Goal: Transaction & Acquisition: Book appointment/travel/reservation

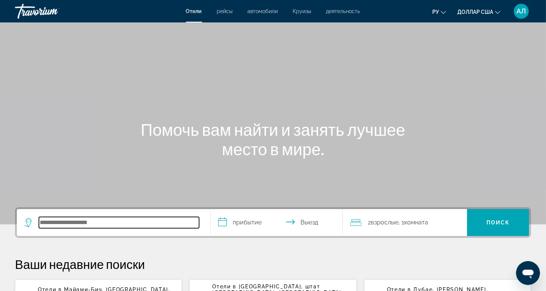
click at [46, 228] on input "Поиск отеля" at bounding box center [119, 222] width 160 height 11
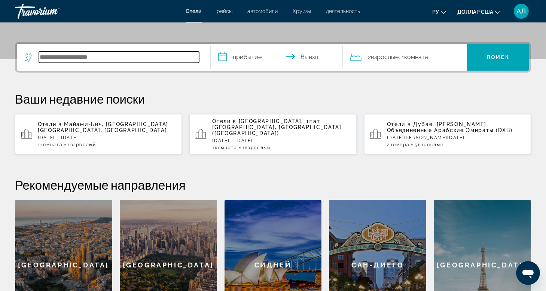
scroll to position [183, 0]
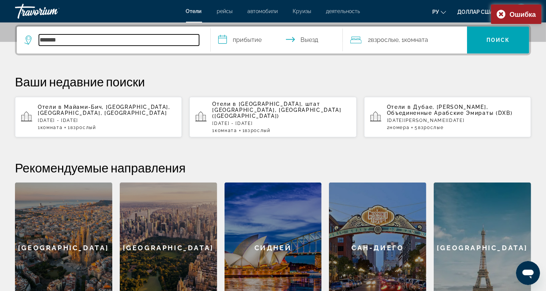
drag, startPoint x: 66, startPoint y: 41, endPoint x: 37, endPoint y: 40, distance: 29.2
click at [37, 40] on div "******" at bounding box center [111, 39] width 175 height 11
type input "*****"
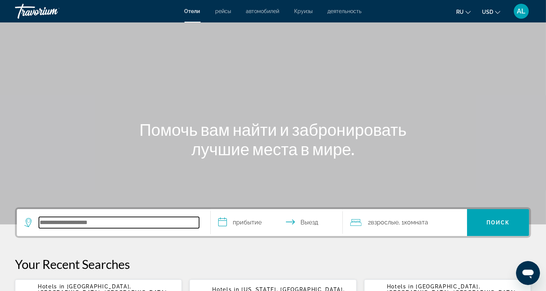
click at [57, 221] on input "Search hotel destination" at bounding box center [119, 222] width 160 height 11
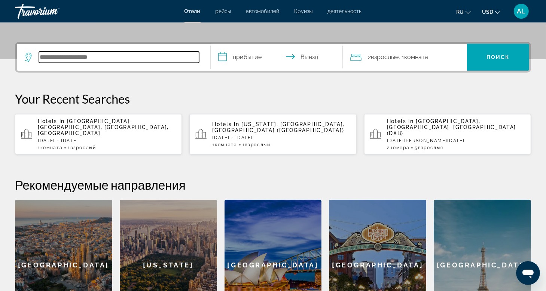
scroll to position [183, 0]
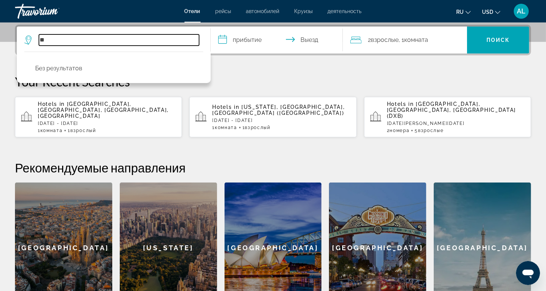
type input "*"
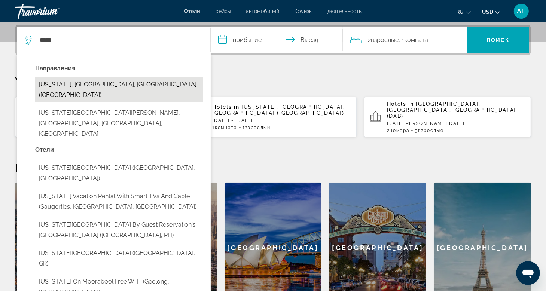
click at [107, 86] on button "[US_STATE], [GEOGRAPHIC_DATA], [GEOGRAPHIC_DATA] ([GEOGRAPHIC_DATA])" at bounding box center [119, 89] width 168 height 25
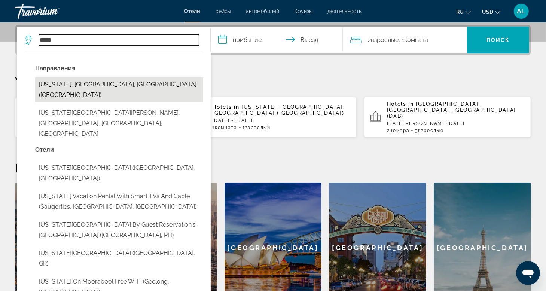
type input "**********"
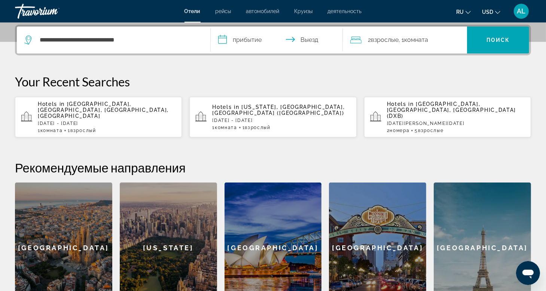
click at [238, 39] on input "**********" at bounding box center [278, 41] width 135 height 29
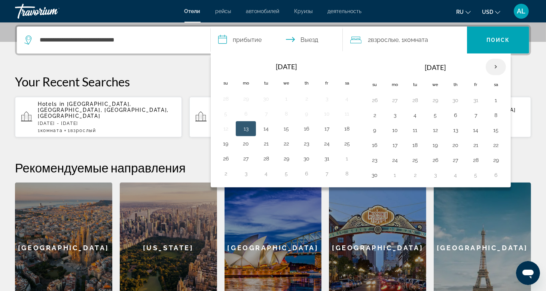
click at [494, 71] on th "Next month" at bounding box center [496, 67] width 20 height 16
click at [454, 132] on button "18" at bounding box center [455, 130] width 12 height 10
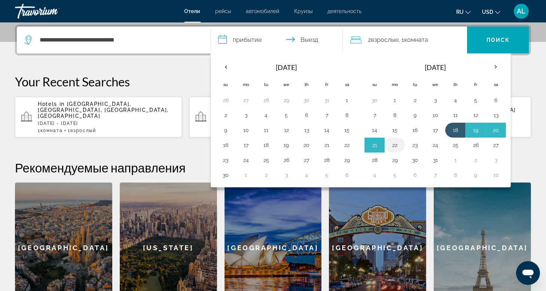
click at [397, 146] on button "22" at bounding box center [395, 145] width 12 height 10
type input "**********"
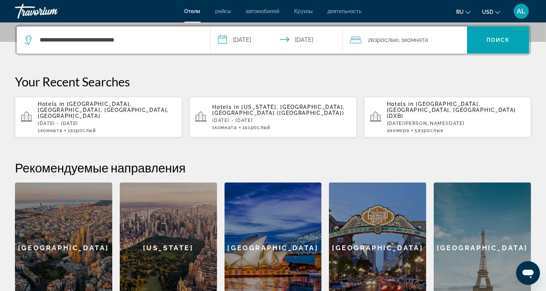
click at [405, 39] on span ", 1 Комната номера" at bounding box center [414, 40] width 30 height 10
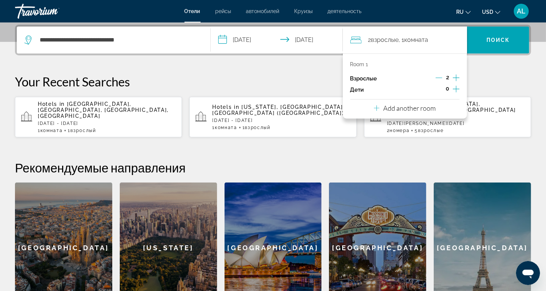
click at [438, 78] on icon "Decrement adults" at bounding box center [439, 77] width 7 height 7
click at [508, 48] on span "Search" at bounding box center [498, 40] width 62 height 18
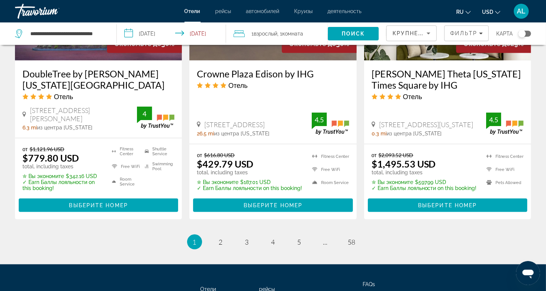
scroll to position [1048, 0]
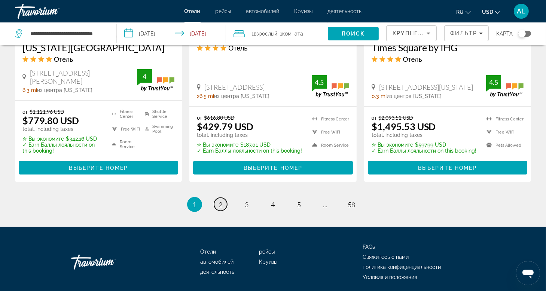
click at [220, 202] on span "2" at bounding box center [221, 205] width 4 height 8
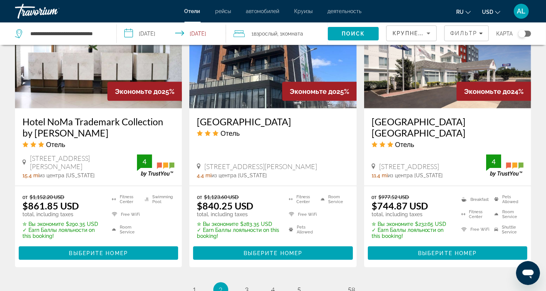
scroll to position [1075, 0]
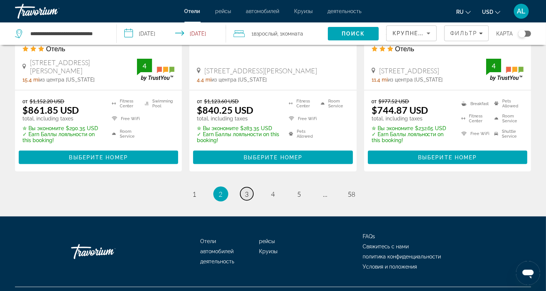
click at [245, 190] on span "3" at bounding box center [247, 194] width 4 height 8
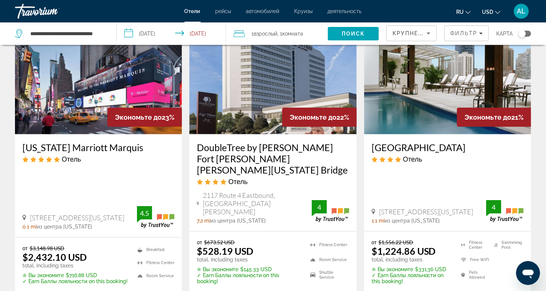
scroll to position [299, 0]
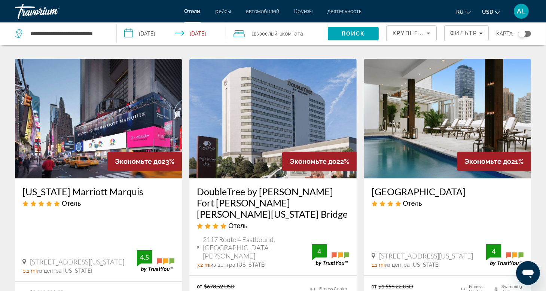
click at [256, 132] on img "Main content" at bounding box center [272, 119] width 167 height 120
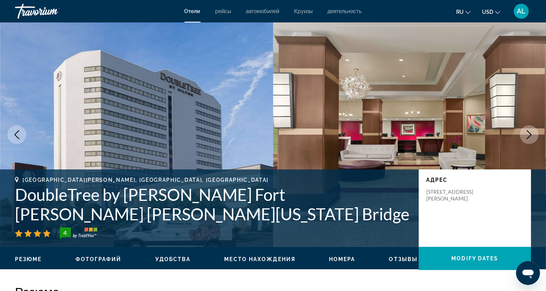
click at [522, 142] on img "Main content" at bounding box center [409, 134] width 273 height 225
click at [531, 139] on button "Next image" at bounding box center [529, 134] width 19 height 19
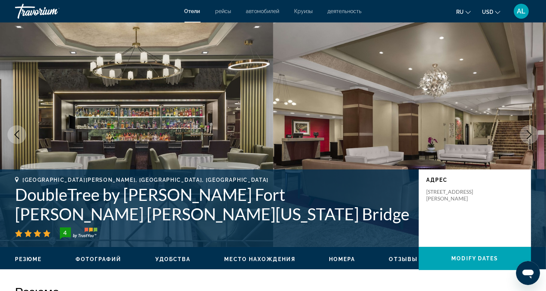
click at [531, 139] on button "Next image" at bounding box center [529, 134] width 19 height 19
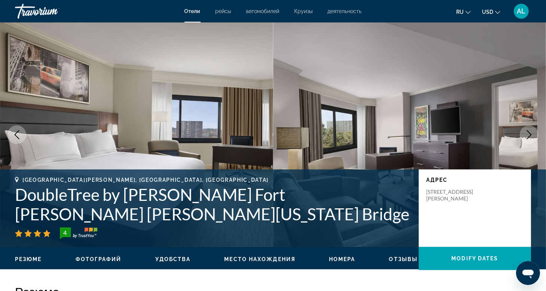
click at [531, 139] on button "Next image" at bounding box center [529, 134] width 19 height 19
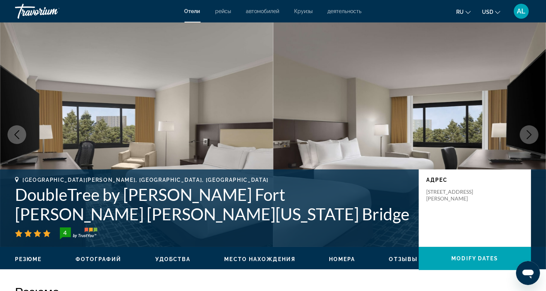
click at [531, 139] on button "Next image" at bounding box center [529, 134] width 19 height 19
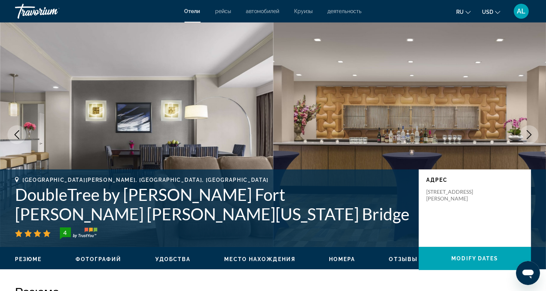
click at [531, 139] on button "Next image" at bounding box center [529, 134] width 19 height 19
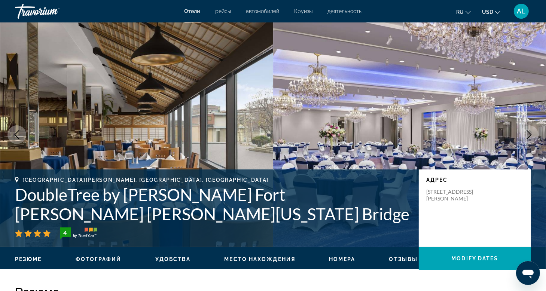
click at [531, 139] on button "Next image" at bounding box center [529, 134] width 19 height 19
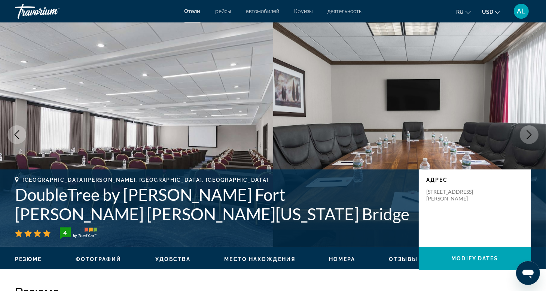
click at [531, 139] on button "Next image" at bounding box center [529, 134] width 19 height 19
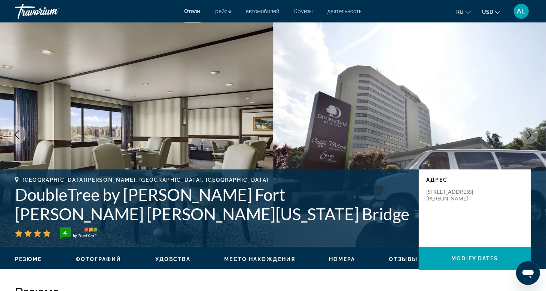
click at [531, 139] on button "Next image" at bounding box center [529, 134] width 19 height 19
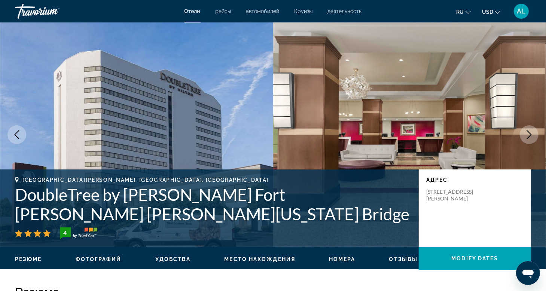
click at [531, 139] on button "Next image" at bounding box center [529, 134] width 19 height 19
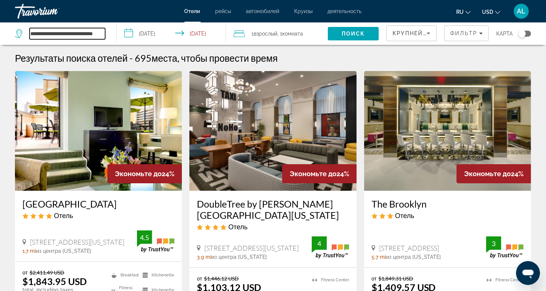
click at [75, 31] on input "**********" at bounding box center [68, 33] width 76 height 11
click at [110, 32] on app-destination-search "**********" at bounding box center [58, 33] width 117 height 22
click at [101, 33] on input "**********" at bounding box center [68, 33] width 76 height 11
click at [18, 34] on icon "Search widget" at bounding box center [19, 33] width 9 height 9
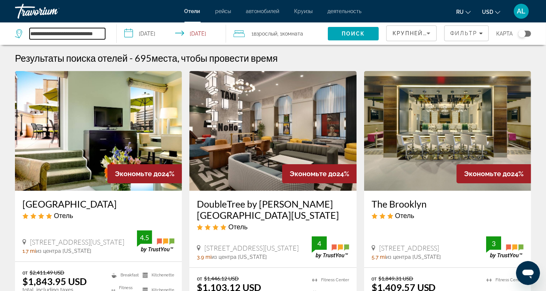
scroll to position [0, 8]
drag, startPoint x: 31, startPoint y: 33, endPoint x: 123, endPoint y: 33, distance: 91.3
click at [123, 33] on div "**********" at bounding box center [273, 33] width 546 height 22
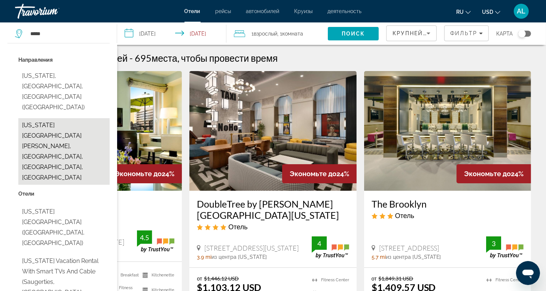
click at [84, 118] on button "[US_STATE][GEOGRAPHIC_DATA][PERSON_NAME], [GEOGRAPHIC_DATA], [GEOGRAPHIC_DATA],…" at bounding box center [63, 151] width 91 height 67
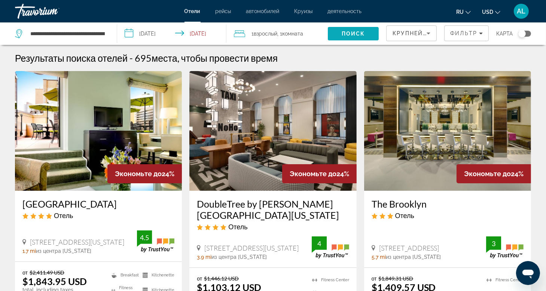
click at [363, 38] on span "Search" at bounding box center [353, 34] width 51 height 18
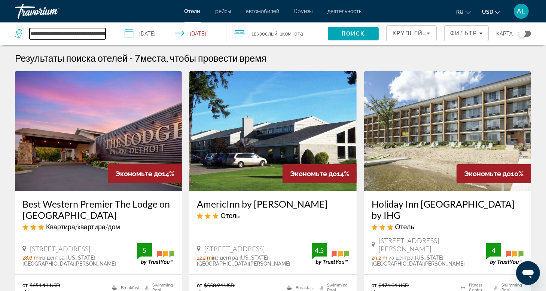
drag, startPoint x: 39, startPoint y: 29, endPoint x: 34, endPoint y: 30, distance: 5.4
click at [36, 29] on input "**********" at bounding box center [68, 33] width 76 height 11
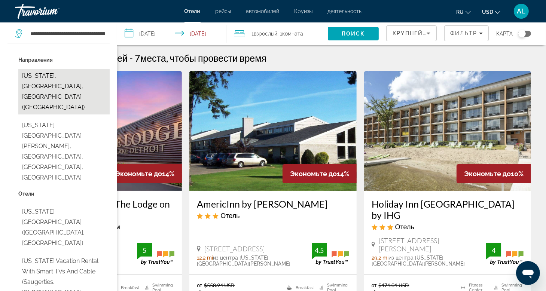
click at [50, 76] on button "[US_STATE], [GEOGRAPHIC_DATA], [GEOGRAPHIC_DATA] ([GEOGRAPHIC_DATA])" at bounding box center [63, 92] width 91 height 46
type input "**********"
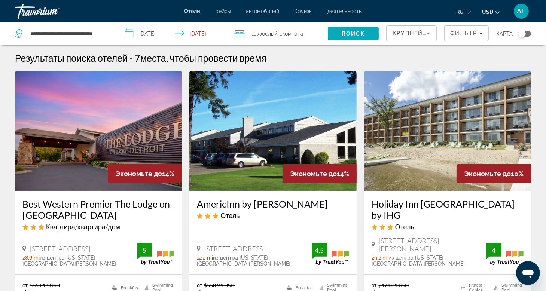
click at [346, 34] on span "Поиск" at bounding box center [354, 34] width 24 height 6
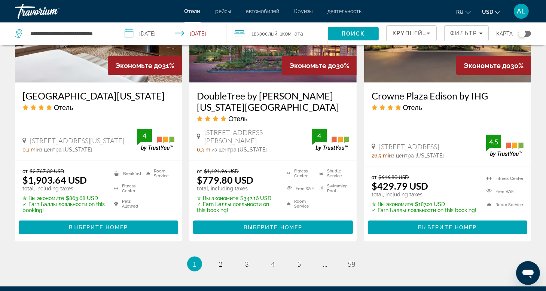
scroll to position [994, 0]
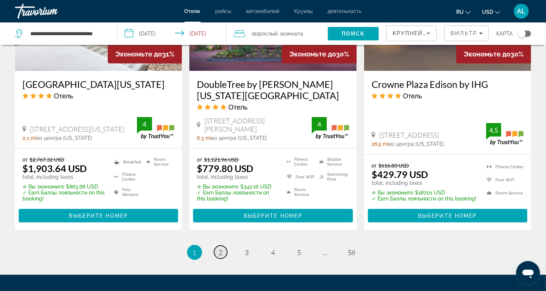
click at [218, 257] on link "page 2" at bounding box center [220, 252] width 13 height 13
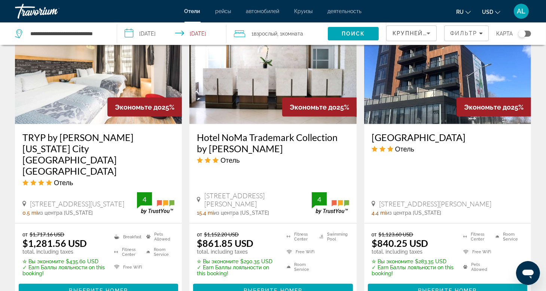
scroll to position [898, 0]
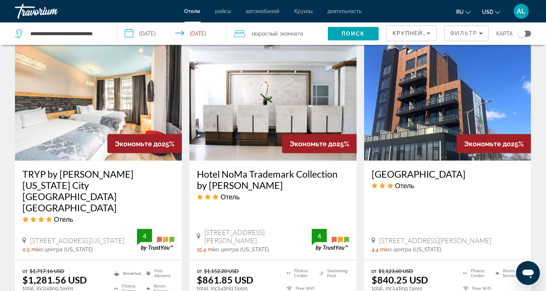
click at [427, 120] on img "Main content" at bounding box center [447, 101] width 167 height 120
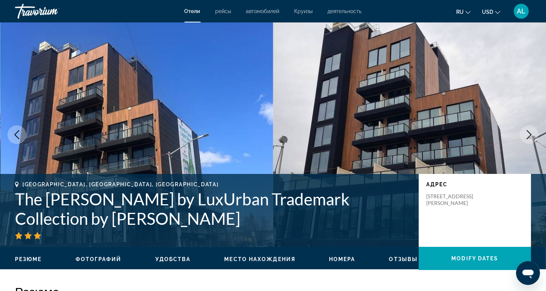
click at [526, 132] on icon "Next image" at bounding box center [529, 134] width 9 height 9
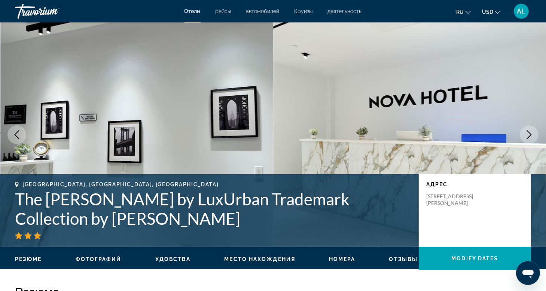
click at [525, 138] on icon "Next image" at bounding box center [529, 134] width 9 height 9
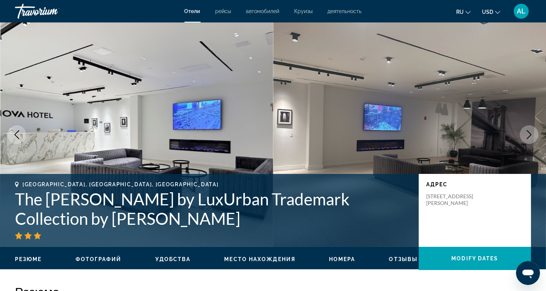
click at [523, 138] on button "Next image" at bounding box center [529, 134] width 19 height 19
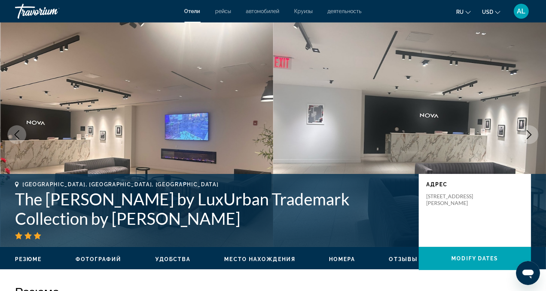
click at [523, 138] on button "Next image" at bounding box center [529, 134] width 19 height 19
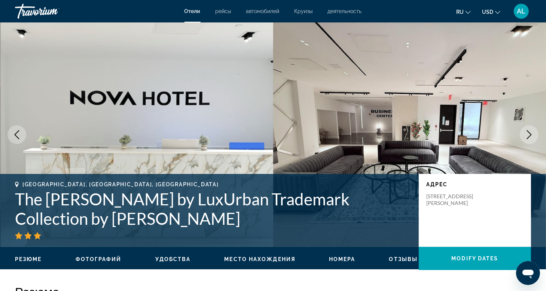
click at [523, 138] on button "Next image" at bounding box center [529, 134] width 19 height 19
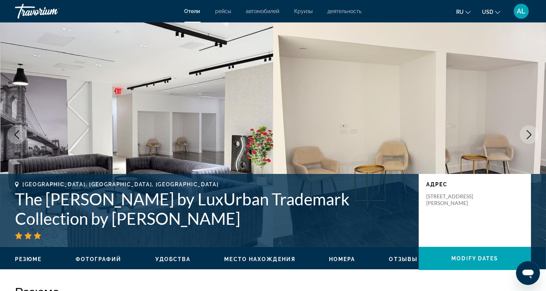
click at [523, 138] on button "Next image" at bounding box center [529, 134] width 19 height 19
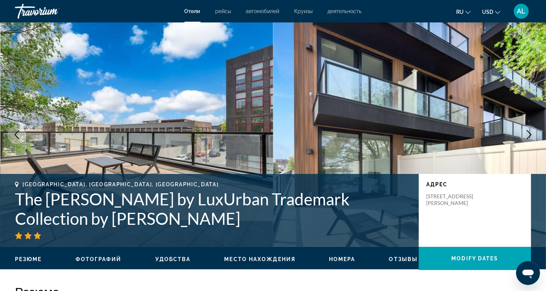
click at [523, 138] on button "Next image" at bounding box center [529, 134] width 19 height 19
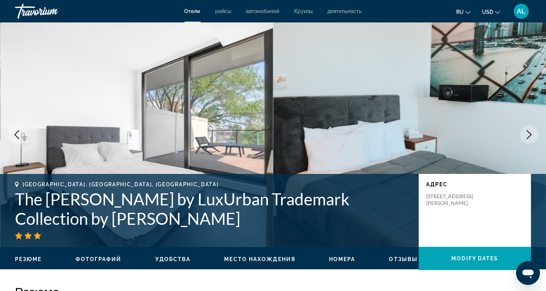
click at [523, 138] on button "Next image" at bounding box center [529, 134] width 19 height 19
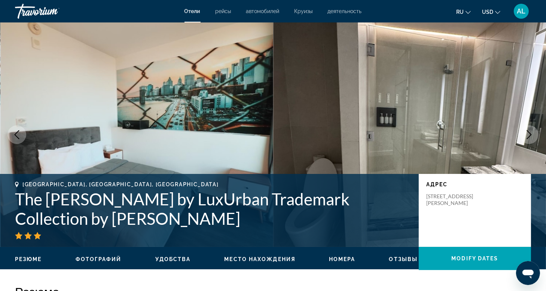
click at [523, 138] on button "Next image" at bounding box center [529, 134] width 19 height 19
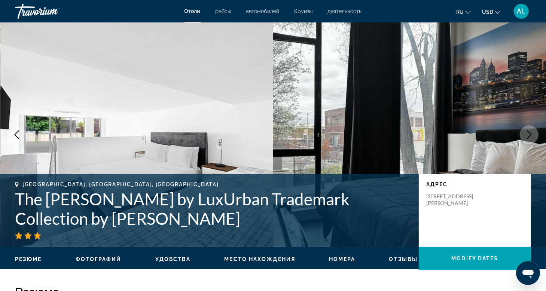
click at [523, 138] on button "Next image" at bounding box center [529, 134] width 19 height 19
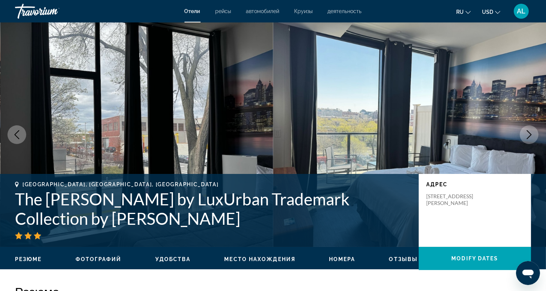
click at [523, 138] on button "Next image" at bounding box center [529, 134] width 19 height 19
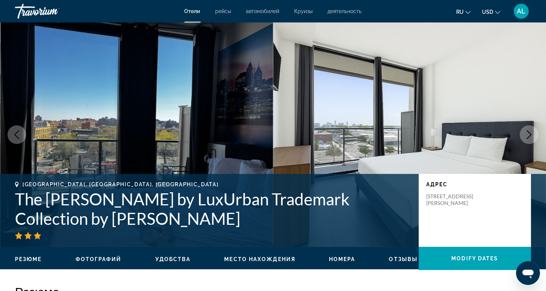
click at [522, 139] on button "Next image" at bounding box center [529, 134] width 19 height 19
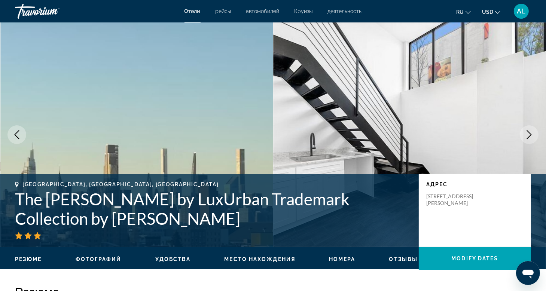
click at [522, 139] on button "Next image" at bounding box center [529, 134] width 19 height 19
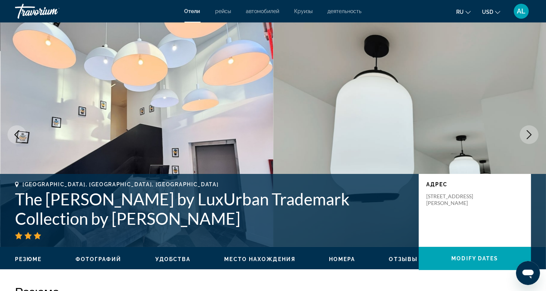
click at [522, 139] on button "Next image" at bounding box center [529, 134] width 19 height 19
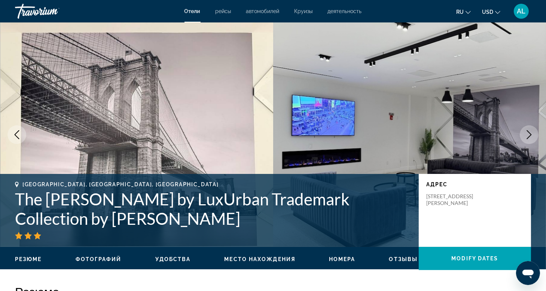
click at [522, 139] on button "Next image" at bounding box center [529, 134] width 19 height 19
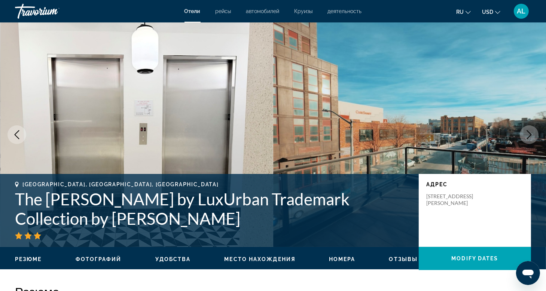
click at [522, 139] on button "Next image" at bounding box center [529, 134] width 19 height 19
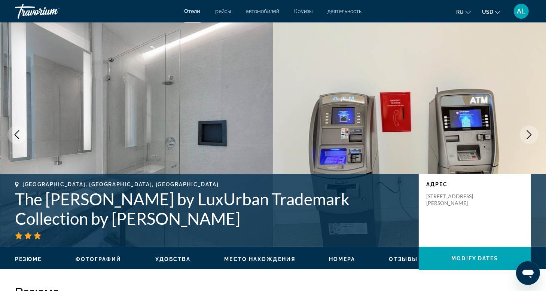
click at [522, 139] on button "Next image" at bounding box center [529, 134] width 19 height 19
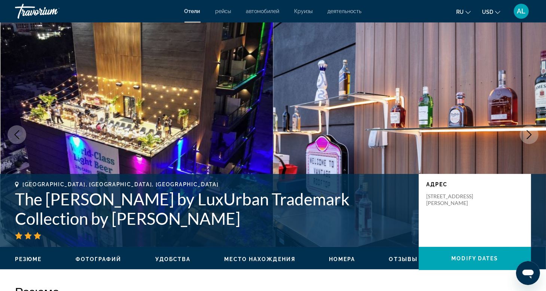
click at [522, 139] on button "Next image" at bounding box center [529, 134] width 19 height 19
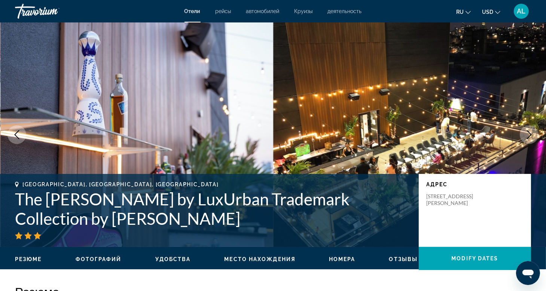
click at [522, 139] on button "Next image" at bounding box center [529, 134] width 19 height 19
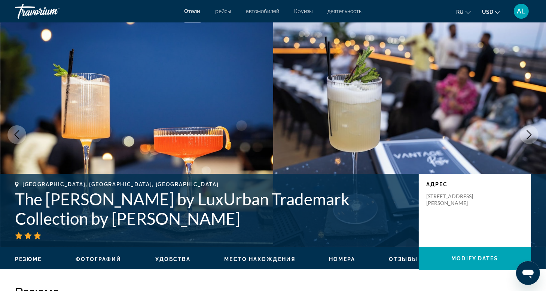
click at [522, 139] on button "Next image" at bounding box center [529, 134] width 19 height 19
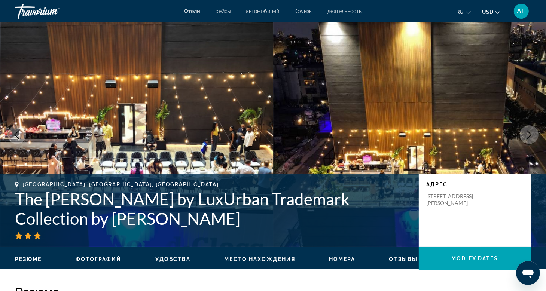
click at [522, 139] on button "Next image" at bounding box center [529, 134] width 19 height 19
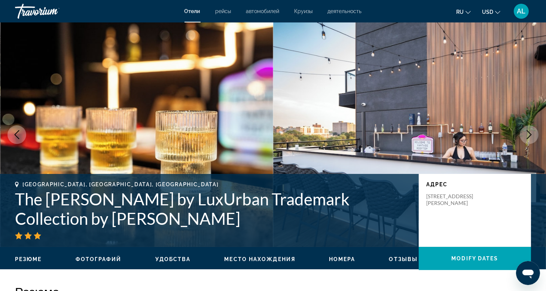
click at [522, 139] on button "Next image" at bounding box center [529, 134] width 19 height 19
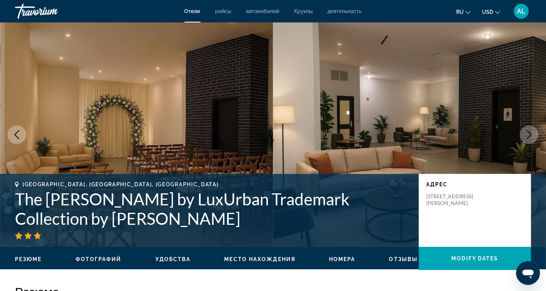
click at [522, 139] on button "Next image" at bounding box center [529, 134] width 19 height 19
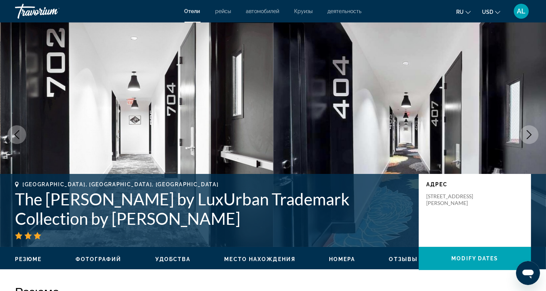
click at [522, 139] on button "Next image" at bounding box center [529, 134] width 19 height 19
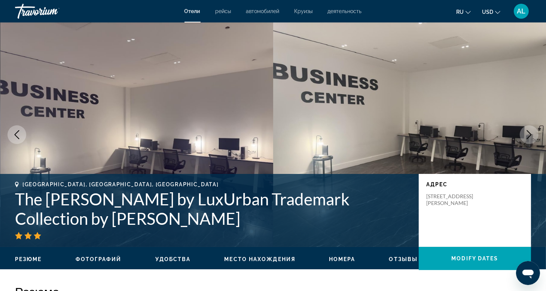
click at [522, 139] on button "Next image" at bounding box center [529, 134] width 19 height 19
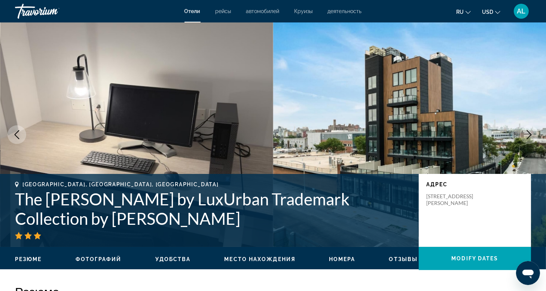
click at [522, 139] on button "Next image" at bounding box center [529, 134] width 19 height 19
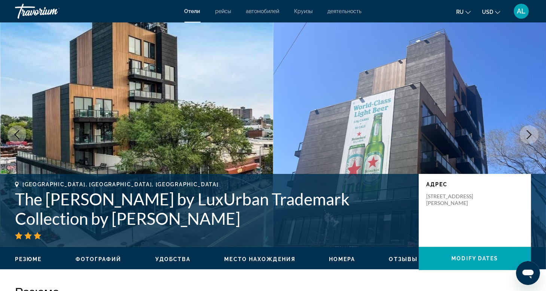
click at [522, 139] on button "Next image" at bounding box center [529, 134] width 19 height 19
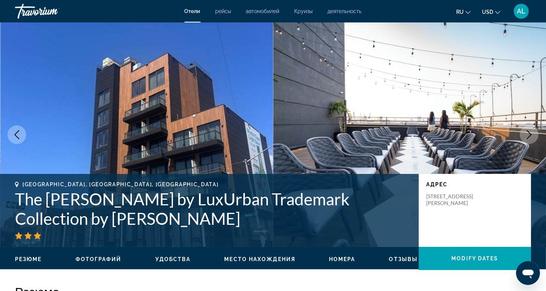
click at [522, 139] on button "Next image" at bounding box center [529, 134] width 19 height 19
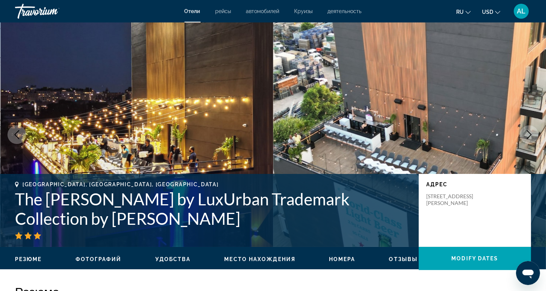
click at [522, 139] on button "Next image" at bounding box center [529, 134] width 19 height 19
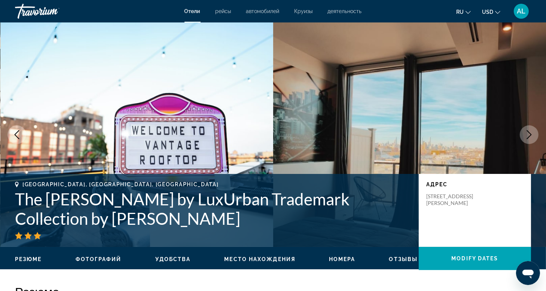
click at [522, 139] on button "Next image" at bounding box center [529, 134] width 19 height 19
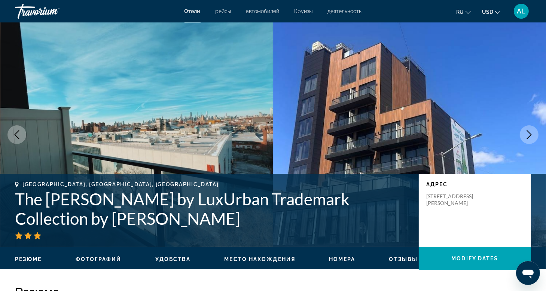
click at [522, 139] on button "Next image" at bounding box center [529, 134] width 19 height 19
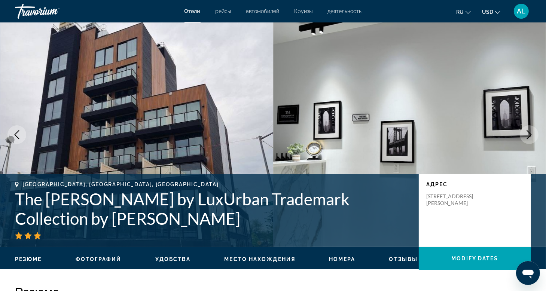
click at [522, 139] on button "Next image" at bounding box center [529, 134] width 19 height 19
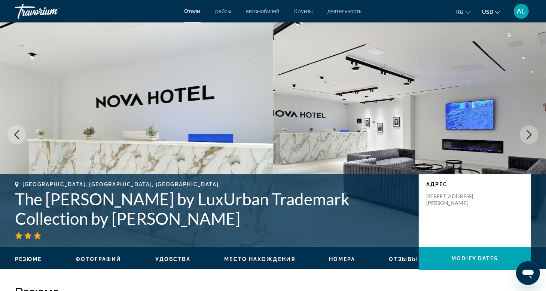
click at [522, 139] on button "Next image" at bounding box center [529, 134] width 19 height 19
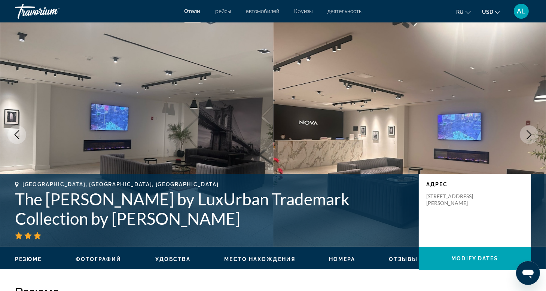
click at [522, 139] on button "Next image" at bounding box center [529, 134] width 19 height 19
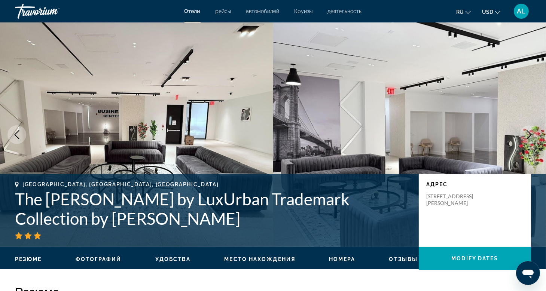
click at [522, 139] on button "Next image" at bounding box center [529, 134] width 19 height 19
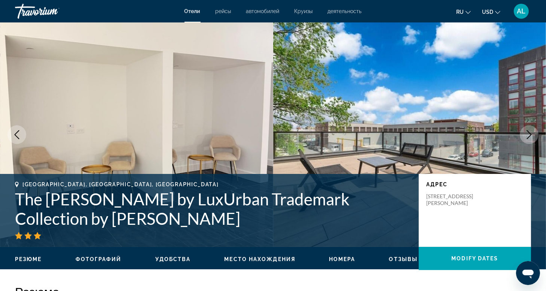
click at [522, 139] on button "Next image" at bounding box center [529, 134] width 19 height 19
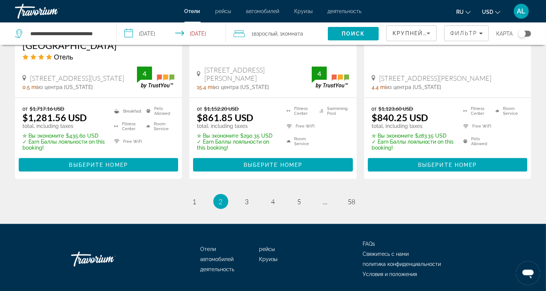
scroll to position [1063, 0]
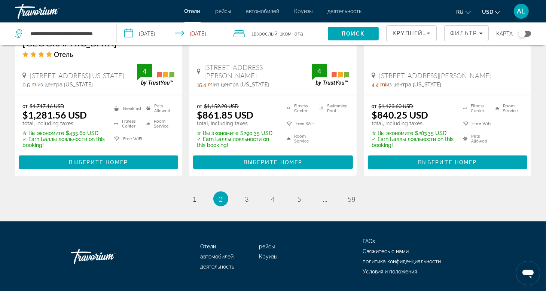
click at [253, 192] on ul "2 / 58 page 1 You're on page 2 page 3 page 4 page 5 page ... page 58" at bounding box center [273, 199] width 516 height 15
click at [250, 193] on link "page 3" at bounding box center [246, 199] width 13 height 13
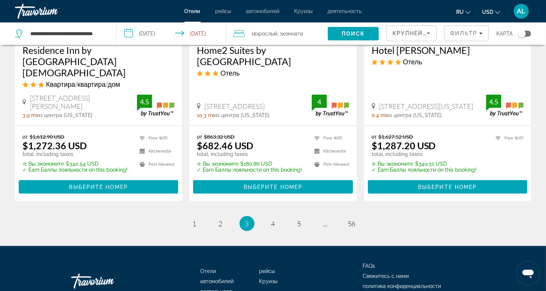
scroll to position [1063, 0]
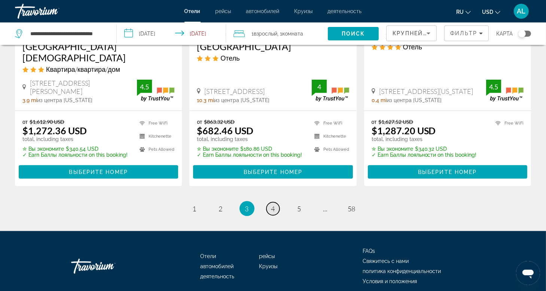
click at [272, 205] on span "4" at bounding box center [273, 209] width 4 height 8
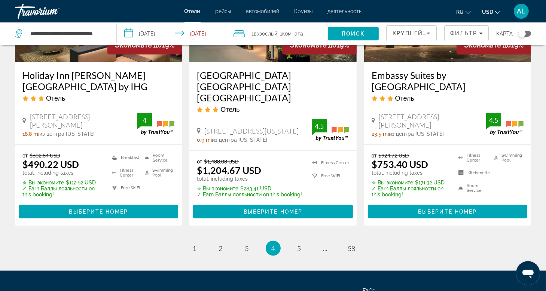
scroll to position [1052, 0]
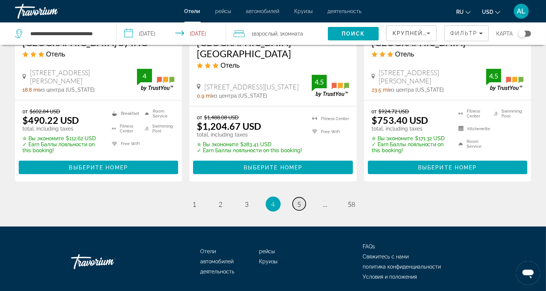
click at [300, 198] on link "page 5" at bounding box center [299, 204] width 13 height 13
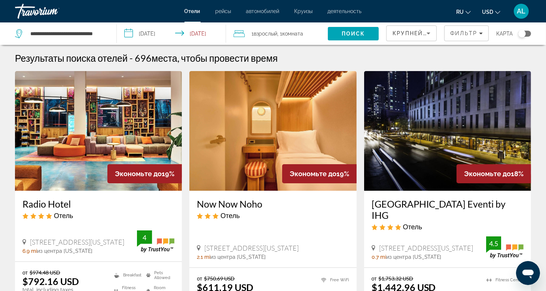
scroll to position [37, 0]
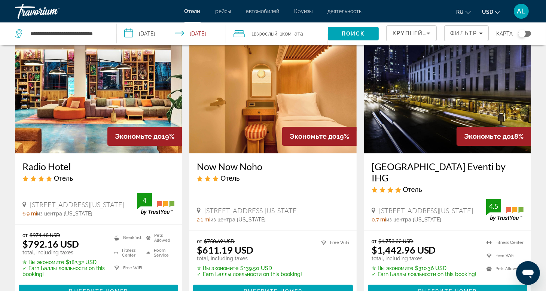
click at [278, 114] on img "Main content" at bounding box center [272, 94] width 167 height 120
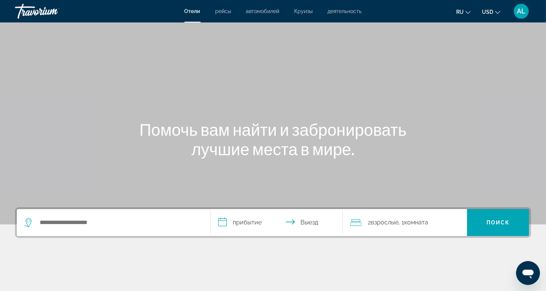
click at [106, 212] on div "Search widget" at bounding box center [113, 222] width 179 height 27
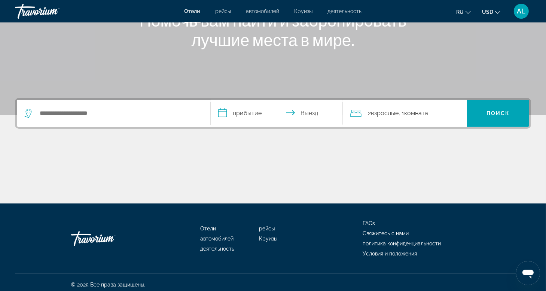
scroll to position [113, 0]
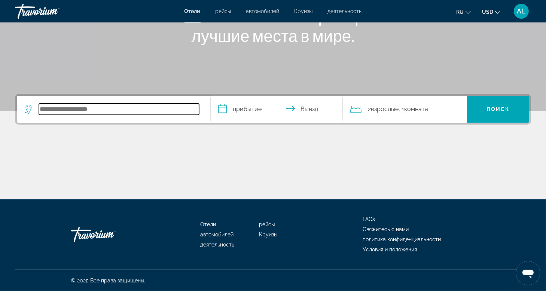
click at [88, 111] on input "Search hotel destination" at bounding box center [119, 109] width 160 height 11
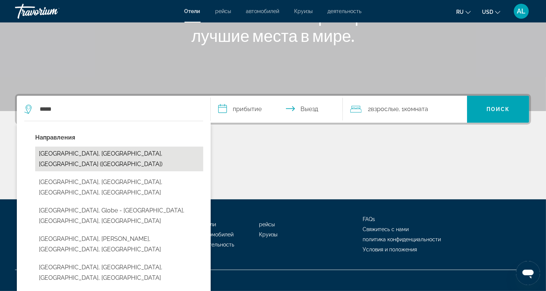
click at [102, 155] on button "[GEOGRAPHIC_DATA], [GEOGRAPHIC_DATA], [GEOGRAPHIC_DATA] ([GEOGRAPHIC_DATA])" at bounding box center [119, 159] width 168 height 25
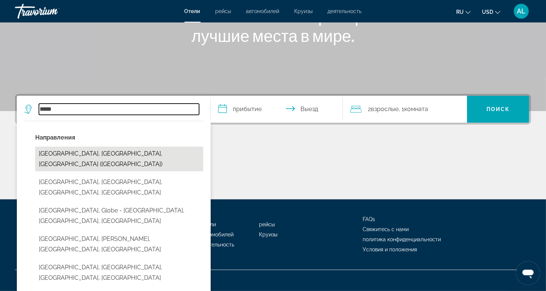
type input "**********"
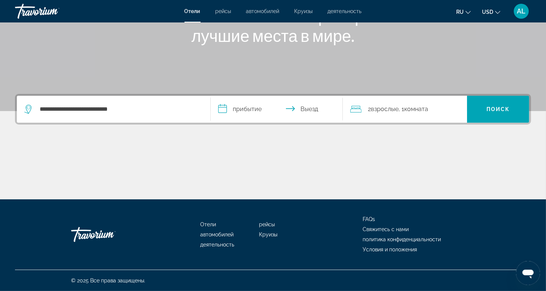
click at [253, 112] on input "**********" at bounding box center [278, 110] width 135 height 29
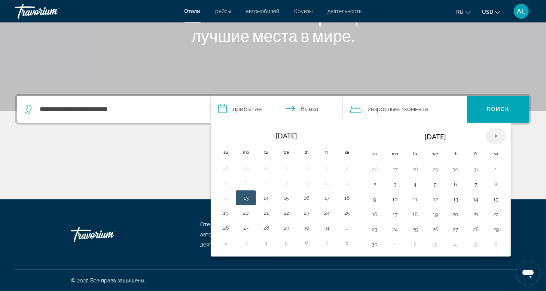
click at [494, 141] on th "Next month" at bounding box center [496, 136] width 20 height 16
click at [435, 217] on button "24" at bounding box center [435, 214] width 12 height 10
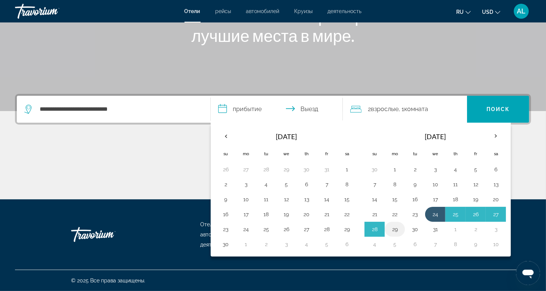
click at [390, 229] on button "29" at bounding box center [395, 229] width 12 height 10
type input "**********"
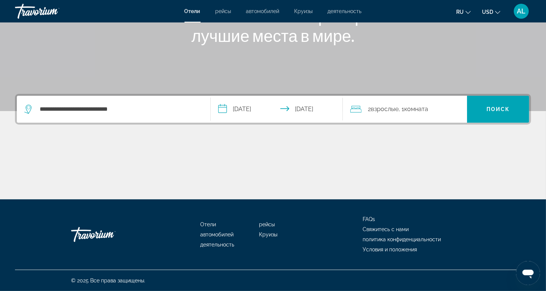
click at [400, 108] on span ", 1 Комната номера" at bounding box center [414, 109] width 30 height 10
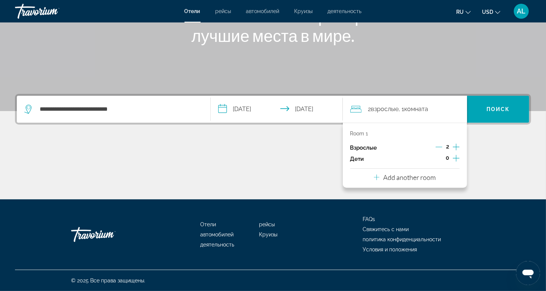
click at [443, 149] on div "2" at bounding box center [448, 147] width 24 height 11
click at [440, 149] on icon "Decrement adults" at bounding box center [439, 147] width 7 height 7
click at [527, 113] on span "Search" at bounding box center [498, 109] width 62 height 18
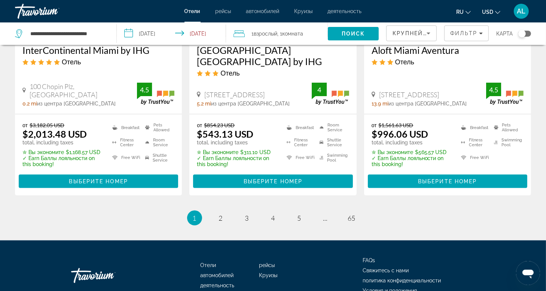
scroll to position [1081, 0]
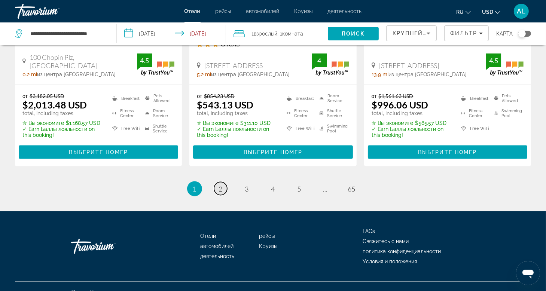
click at [218, 182] on link "page 2" at bounding box center [220, 188] width 13 height 13
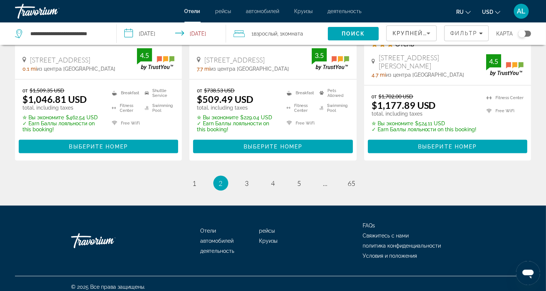
scroll to position [1064, 0]
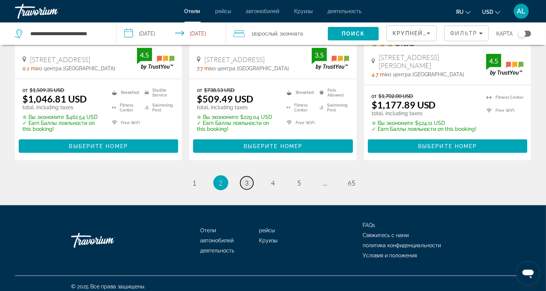
click at [243, 178] on link "page 3" at bounding box center [246, 183] width 13 height 13
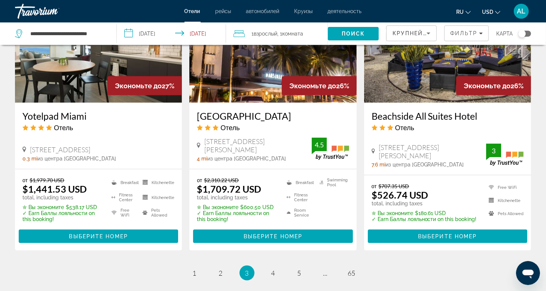
scroll to position [1010, 0]
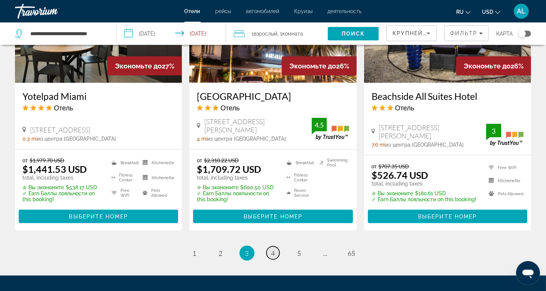
click at [271, 249] on span "4" at bounding box center [273, 253] width 4 height 8
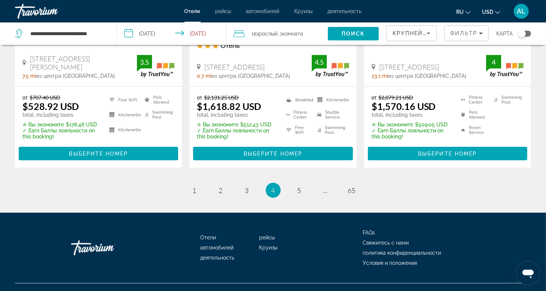
scroll to position [1053, 0]
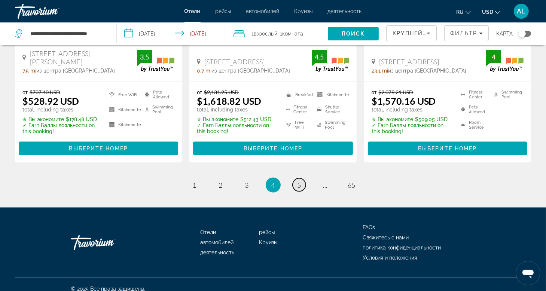
click at [299, 181] on span "5" at bounding box center [300, 185] width 4 height 8
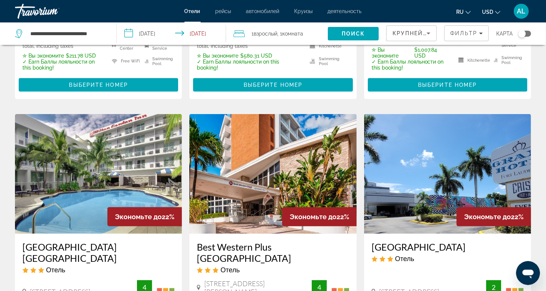
scroll to position [561, 0]
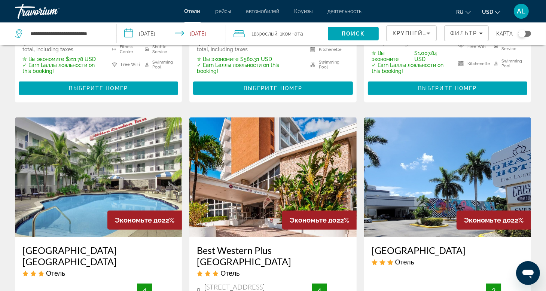
click at [98, 125] on img "Main content" at bounding box center [98, 178] width 167 height 120
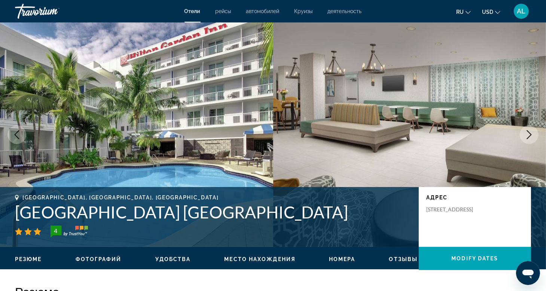
click at [534, 136] on button "Next image" at bounding box center [529, 134] width 19 height 19
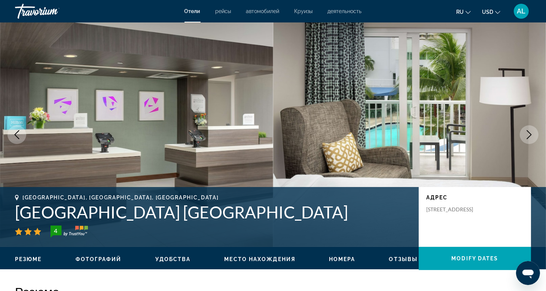
click at [534, 136] on button "Next image" at bounding box center [529, 134] width 19 height 19
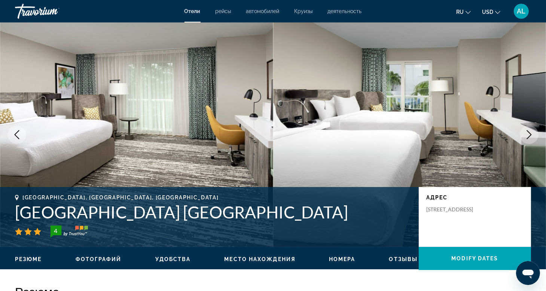
click at [534, 136] on button "Next image" at bounding box center [529, 134] width 19 height 19
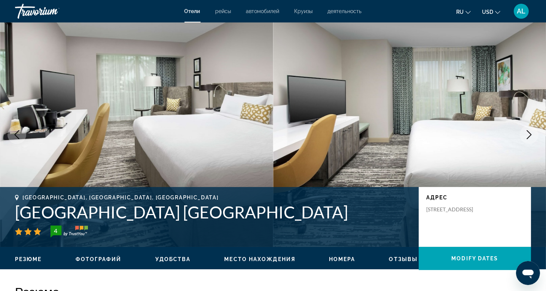
click at [534, 136] on button "Next image" at bounding box center [529, 134] width 19 height 19
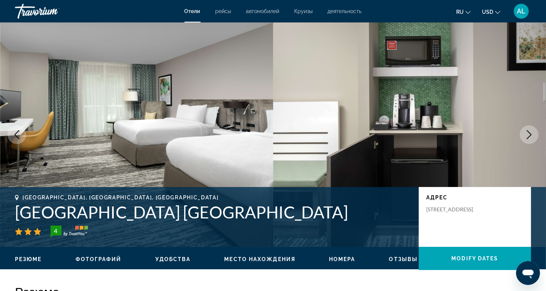
click at [534, 136] on button "Next image" at bounding box center [529, 134] width 19 height 19
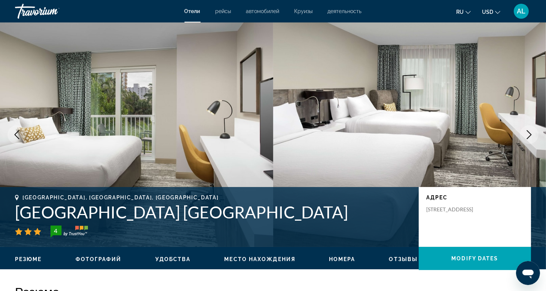
click at [534, 136] on button "Next image" at bounding box center [529, 134] width 19 height 19
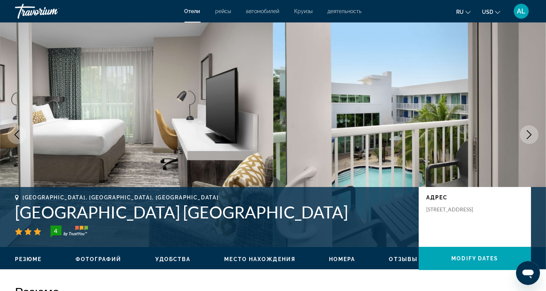
click at [534, 136] on button "Next image" at bounding box center [529, 134] width 19 height 19
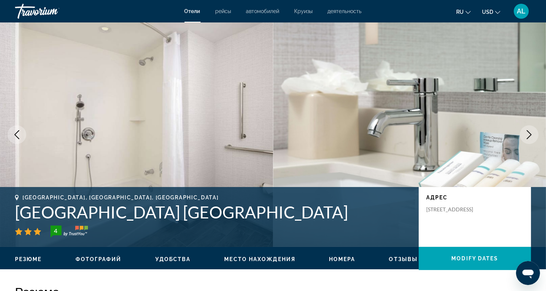
click at [534, 136] on button "Next image" at bounding box center [529, 134] width 19 height 19
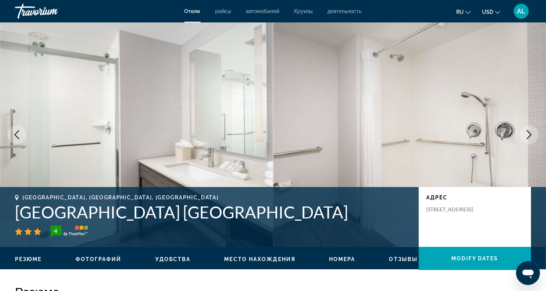
click at [524, 136] on button "Next image" at bounding box center [529, 134] width 19 height 19
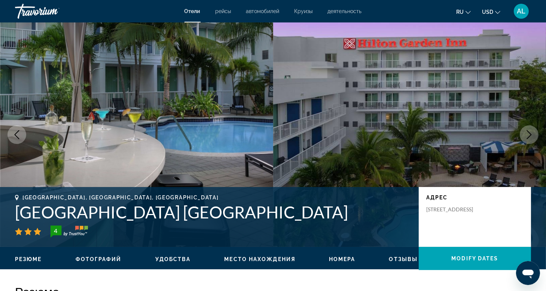
click at [524, 136] on button "Next image" at bounding box center [529, 134] width 19 height 19
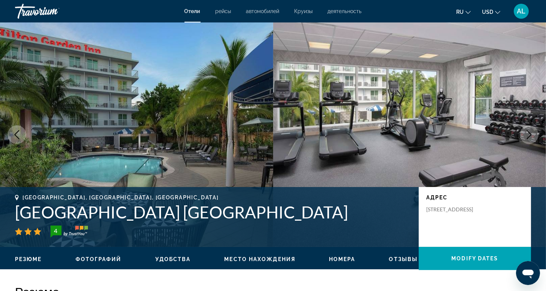
click at [524, 136] on button "Next image" at bounding box center [529, 134] width 19 height 19
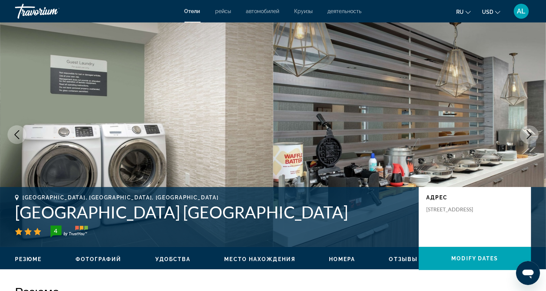
click at [524, 136] on button "Next image" at bounding box center [529, 134] width 19 height 19
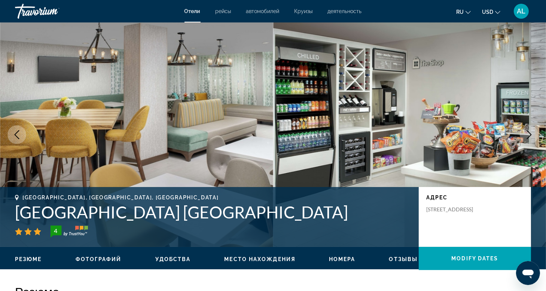
click at [524, 136] on button "Next image" at bounding box center [529, 134] width 19 height 19
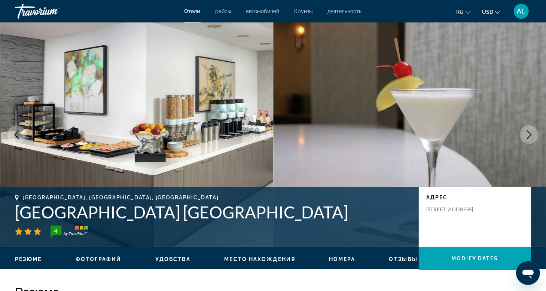
click at [524, 136] on button "Next image" at bounding box center [529, 134] width 19 height 19
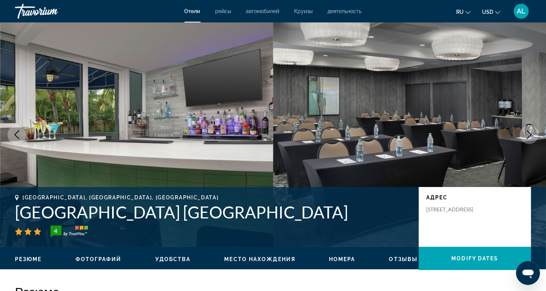
click at [524, 136] on button "Next image" at bounding box center [529, 134] width 19 height 19
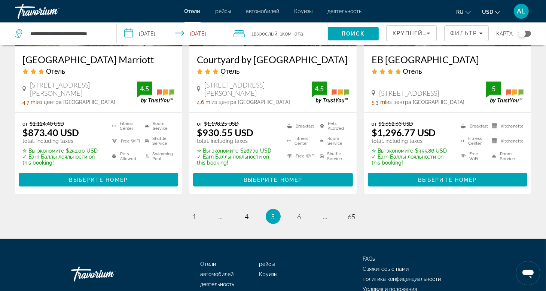
scroll to position [1048, 0]
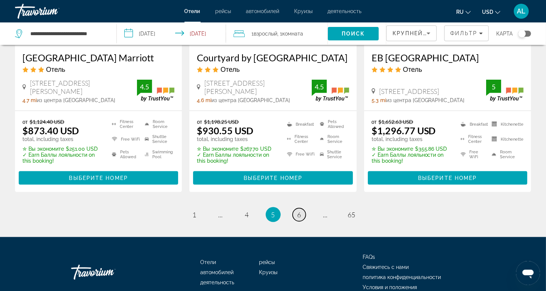
click at [293, 208] on link "page 6" at bounding box center [299, 214] width 13 height 13
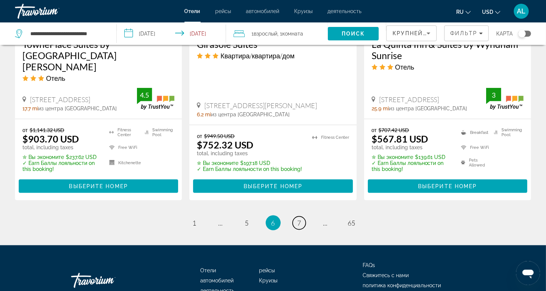
scroll to position [1075, 0]
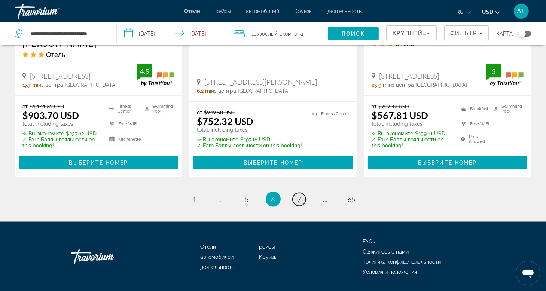
click at [296, 193] on link "page 7" at bounding box center [299, 199] width 13 height 13
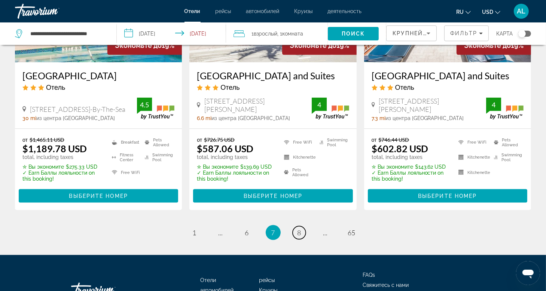
scroll to position [1064, 0]
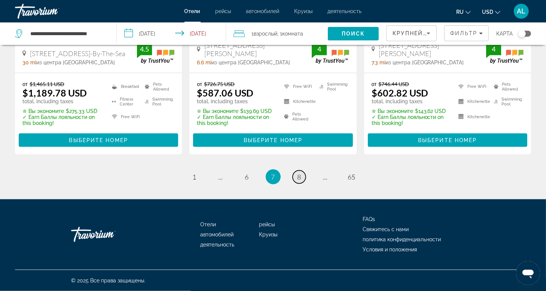
click at [299, 181] on link "page 8" at bounding box center [299, 177] width 13 height 13
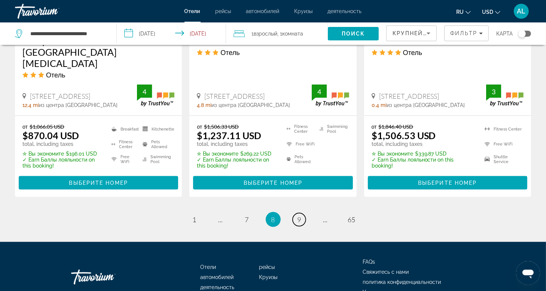
scroll to position [1048, 0]
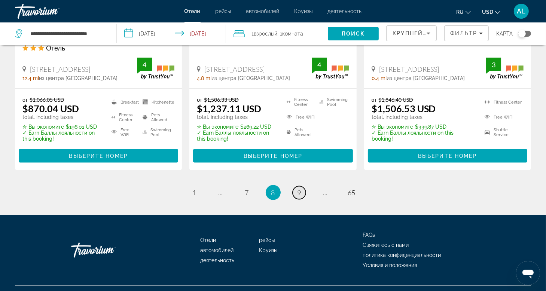
click at [298, 189] on span "9" at bounding box center [300, 193] width 4 height 8
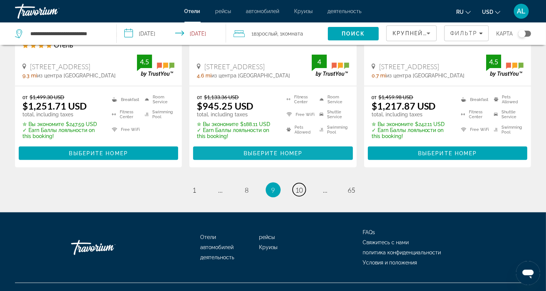
scroll to position [1056, 0]
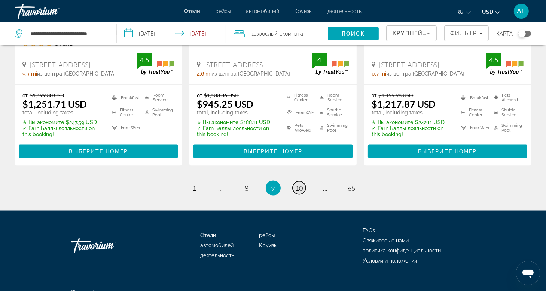
click at [299, 184] on span "10" at bounding box center [299, 188] width 7 height 8
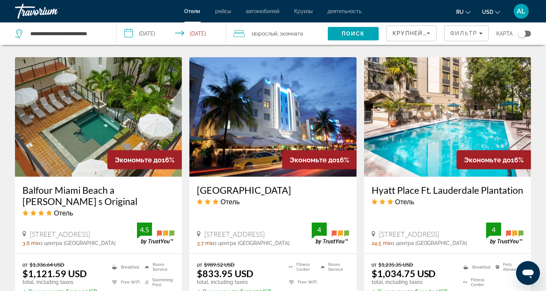
scroll to position [861, 0]
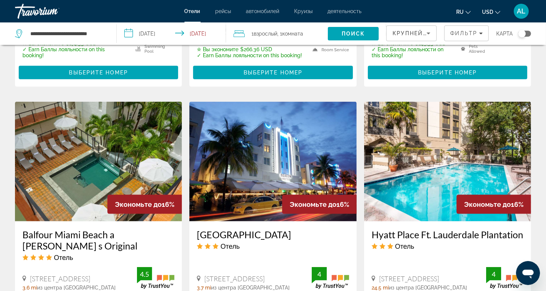
click at [95, 127] on img "Main content" at bounding box center [98, 162] width 167 height 120
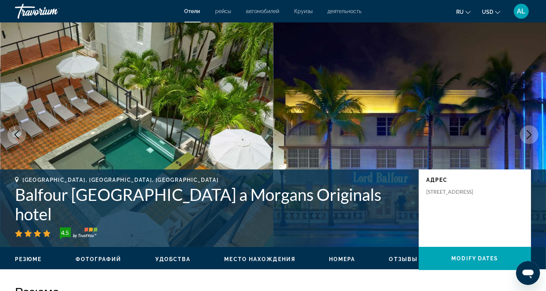
click at [534, 135] on button "Next image" at bounding box center [529, 134] width 19 height 19
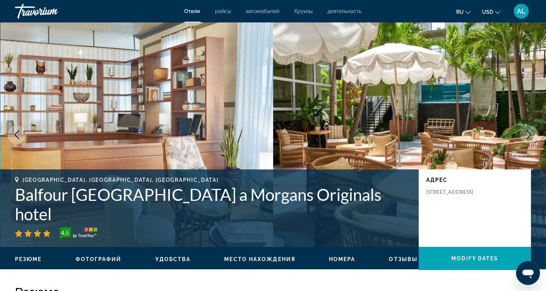
click at [525, 134] on icon "Next image" at bounding box center [529, 134] width 9 height 9
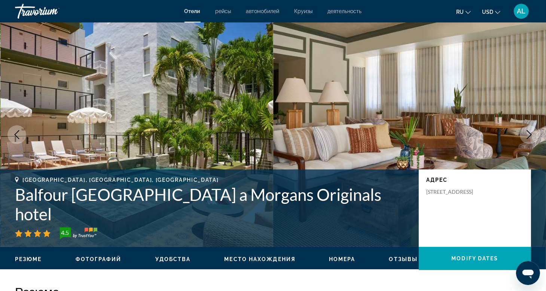
click at [525, 134] on icon "Next image" at bounding box center [529, 134] width 9 height 9
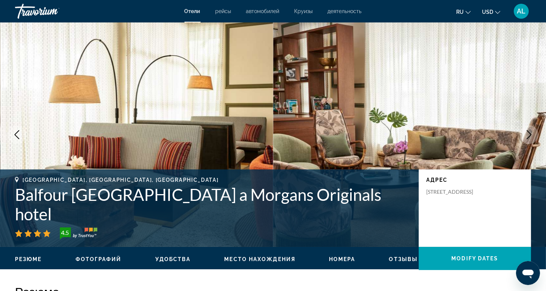
click at [525, 134] on icon "Next image" at bounding box center [529, 134] width 9 height 9
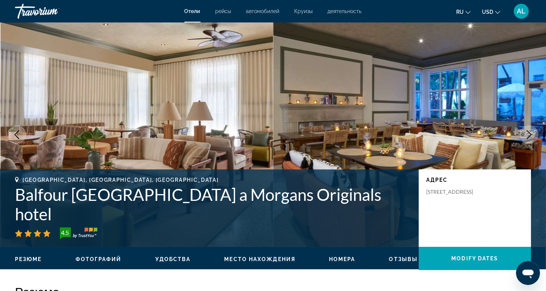
click at [525, 134] on icon "Next image" at bounding box center [529, 134] width 9 height 9
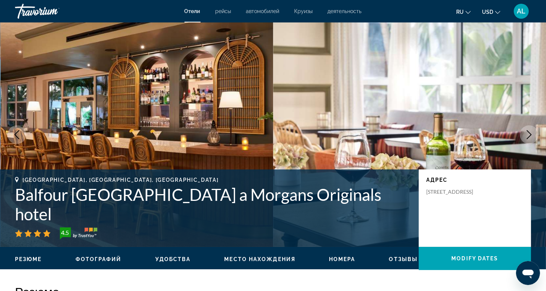
click at [525, 131] on icon "Next image" at bounding box center [529, 134] width 9 height 9
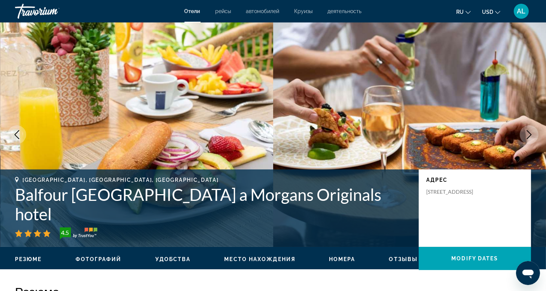
click at [525, 131] on icon "Next image" at bounding box center [529, 134] width 9 height 9
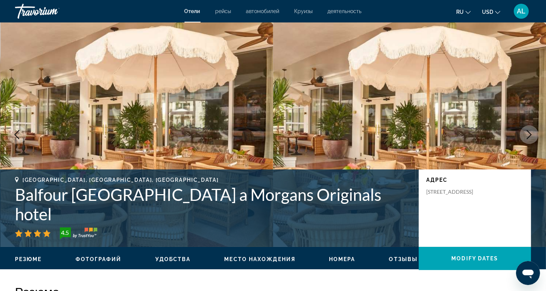
click at [525, 131] on icon "Next image" at bounding box center [529, 134] width 9 height 9
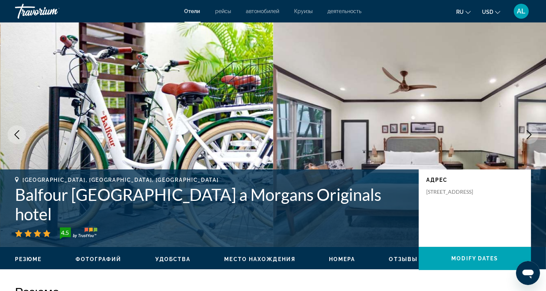
click at [525, 131] on icon "Next image" at bounding box center [529, 134] width 9 height 9
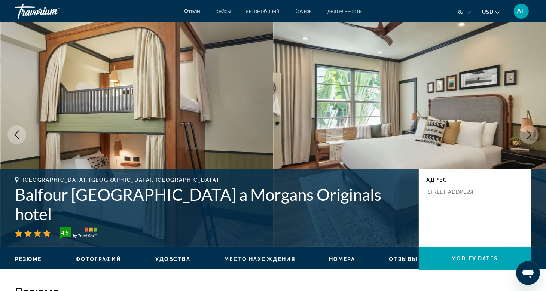
click at [525, 131] on icon "Next image" at bounding box center [529, 134] width 9 height 9
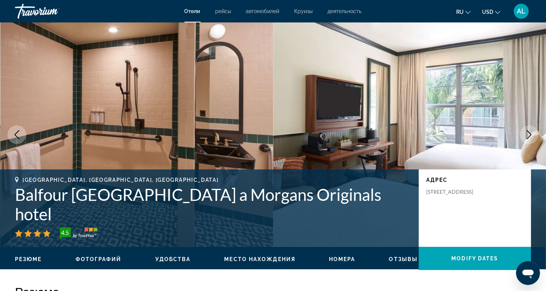
click at [525, 131] on icon "Next image" at bounding box center [529, 134] width 9 height 9
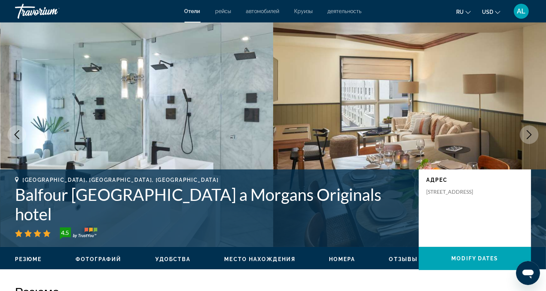
click at [525, 131] on icon "Next image" at bounding box center [529, 134] width 9 height 9
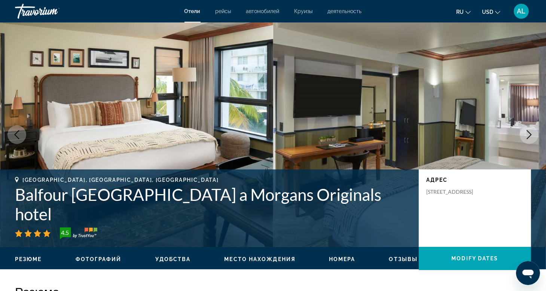
click at [525, 131] on icon "Next image" at bounding box center [529, 134] width 9 height 9
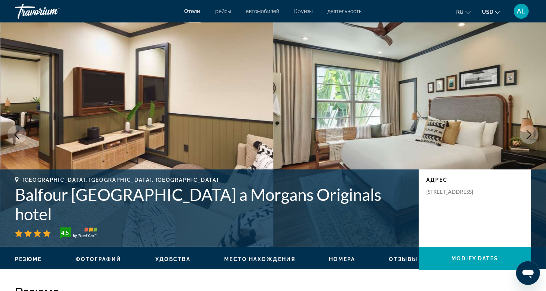
click at [525, 131] on icon "Next image" at bounding box center [529, 134] width 9 height 9
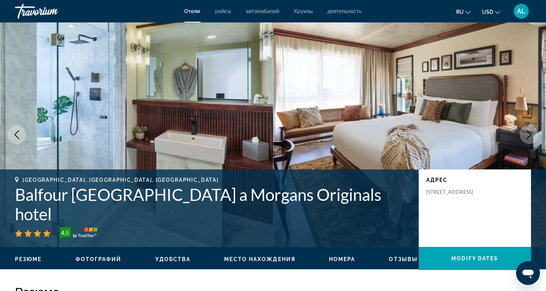
click at [525, 131] on icon "Next image" at bounding box center [529, 134] width 9 height 9
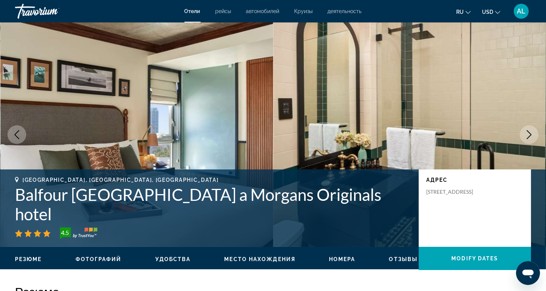
click at [525, 131] on icon "Next image" at bounding box center [529, 134] width 9 height 9
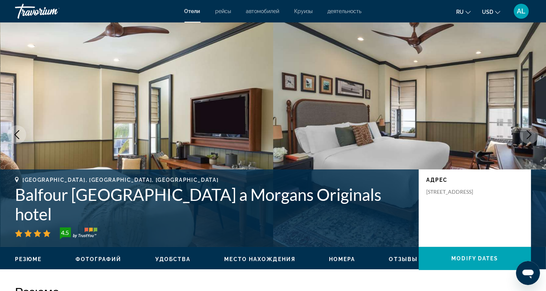
click at [525, 131] on icon "Next image" at bounding box center [529, 134] width 9 height 9
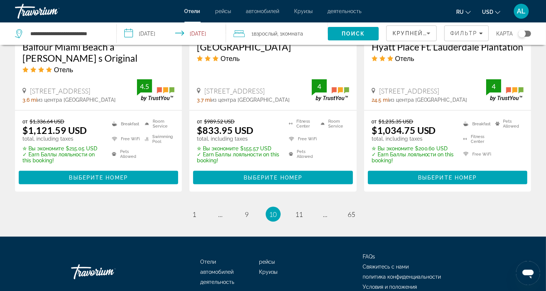
scroll to position [1052, 0]
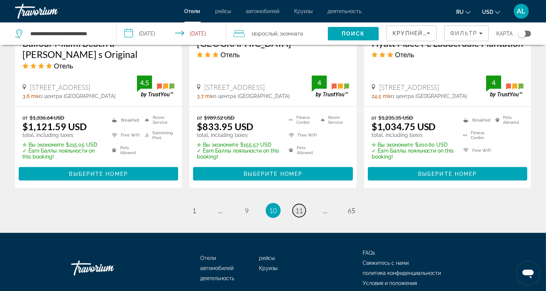
click at [299, 207] on span "11" at bounding box center [299, 211] width 7 height 8
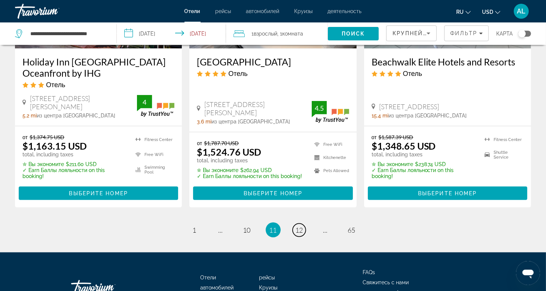
scroll to position [1048, 0]
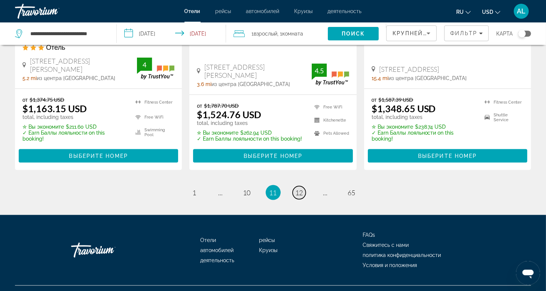
click at [293, 195] on link "page 12" at bounding box center [299, 192] width 13 height 13
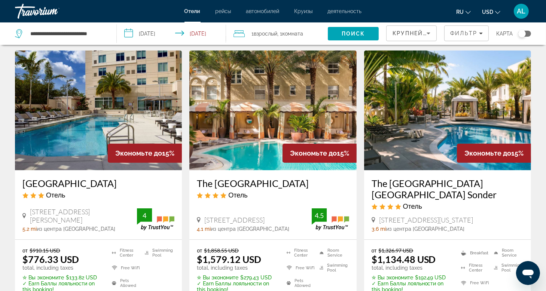
scroll to position [37, 0]
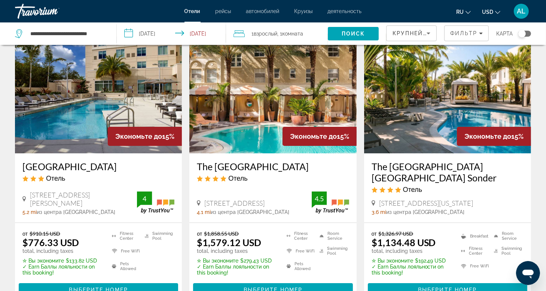
click at [400, 127] on img "Main content" at bounding box center [447, 94] width 167 height 120
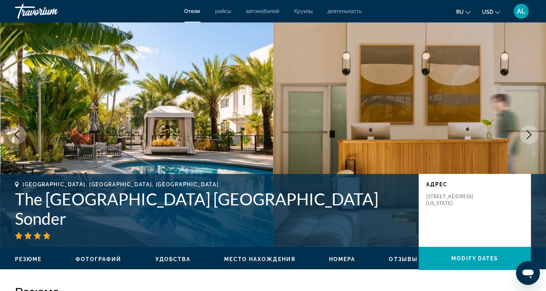
click at [526, 140] on button "Next image" at bounding box center [529, 134] width 19 height 19
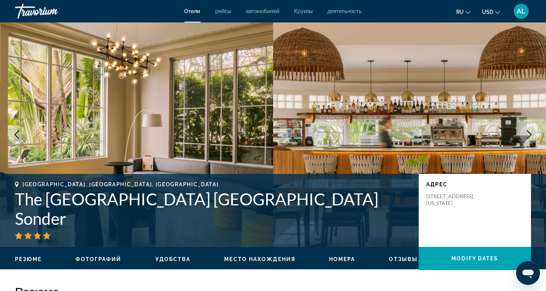
click at [523, 137] on button "Next image" at bounding box center [529, 134] width 19 height 19
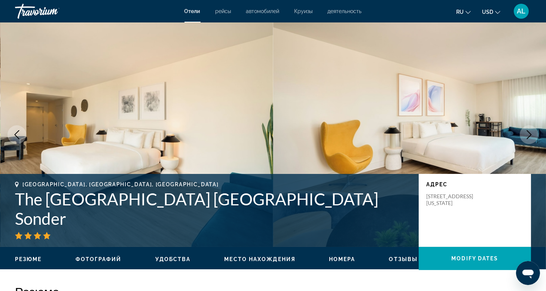
click at [18, 132] on icon "Previous image" at bounding box center [16, 134] width 9 height 9
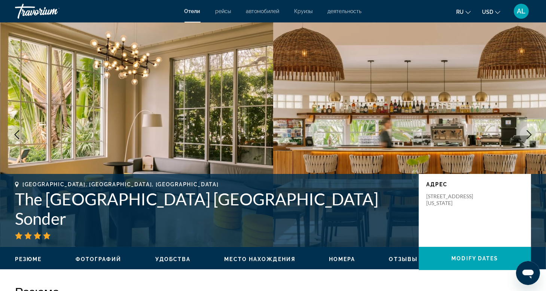
click at [18, 132] on icon "Previous image" at bounding box center [16, 134] width 9 height 9
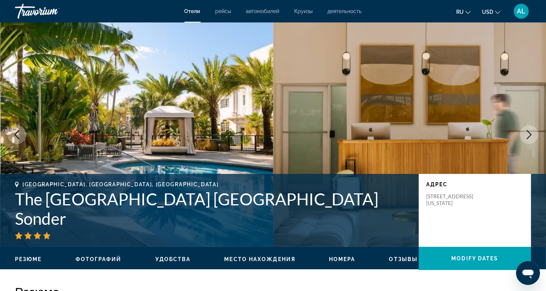
click at [18, 132] on icon "Previous image" at bounding box center [16, 134] width 9 height 9
